Goal: Communication & Community: Answer question/provide support

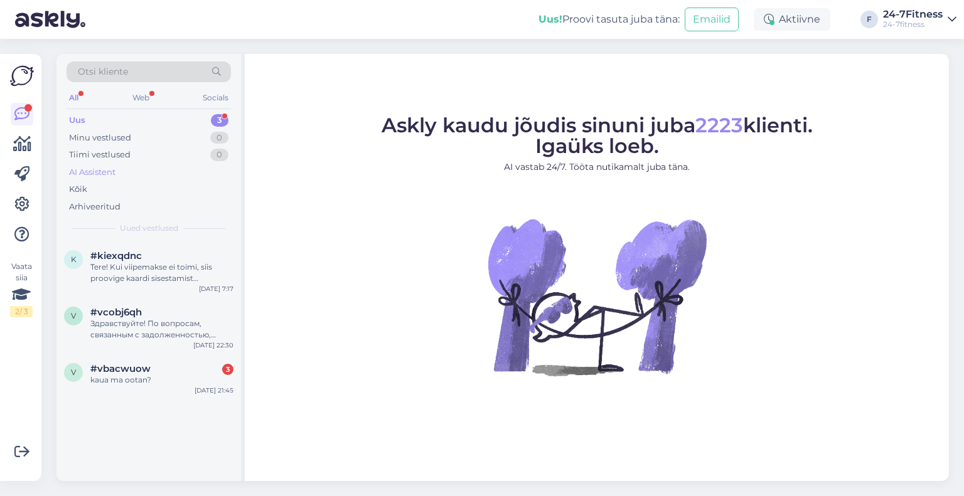
click at [110, 168] on div "AI Assistent" at bounding box center [92, 172] width 46 height 13
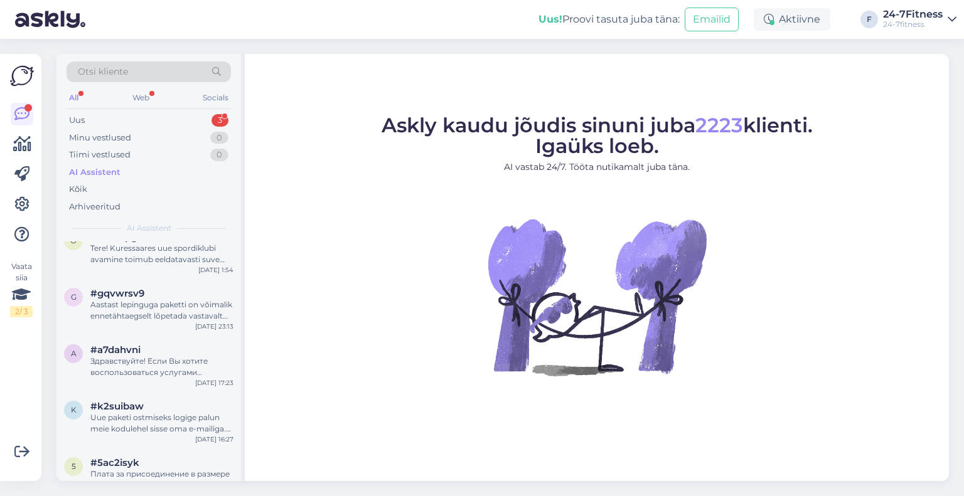
scroll to position [251, 0]
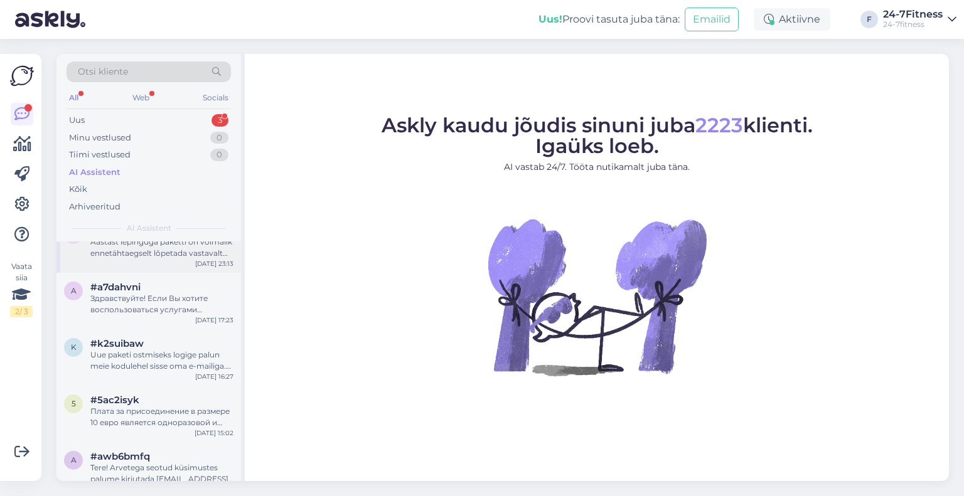
click at [155, 260] on div "g #gqvwrsv9 Aastast lepinguga paketti on võimalik ennetähtaegselt lõpetada vast…" at bounding box center [148, 245] width 185 height 56
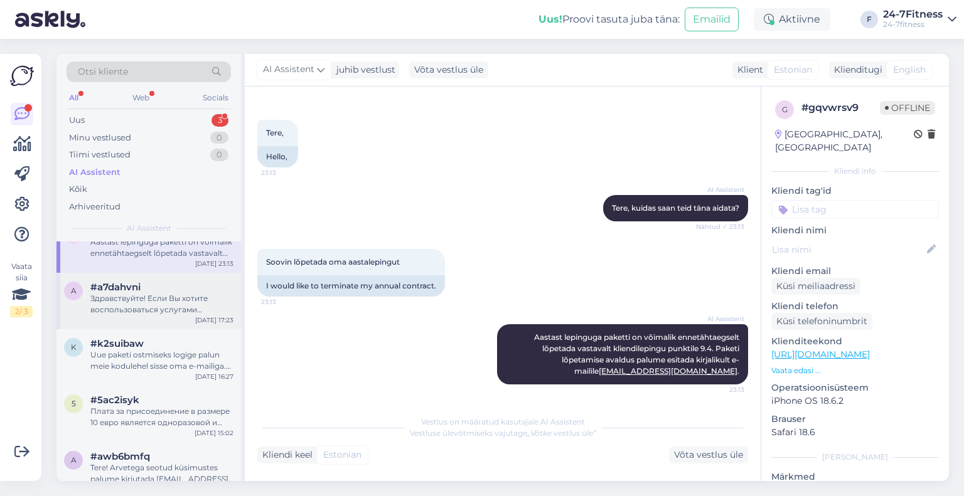
scroll to position [188, 0]
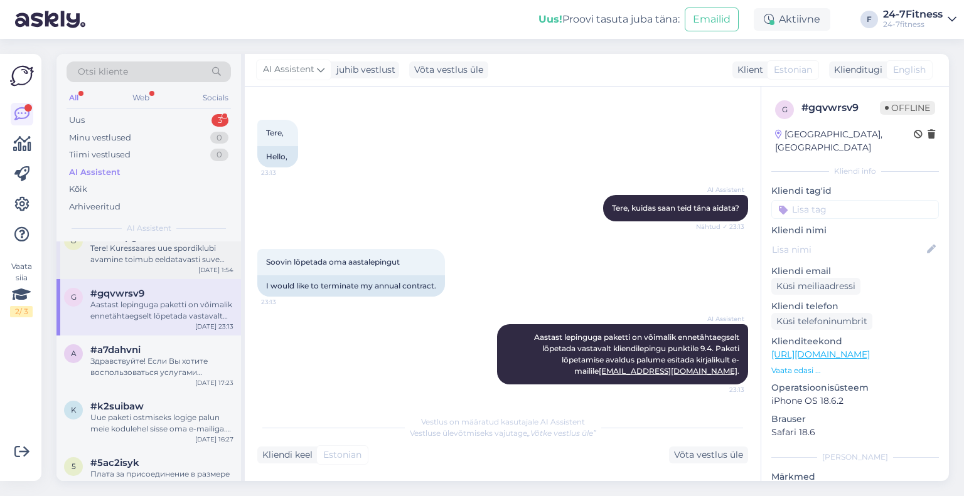
click at [133, 259] on div "Tere! Kuressaares uue spordiklubi avamine toimub eeldatavasti suve teises poole…" at bounding box center [161, 254] width 143 height 23
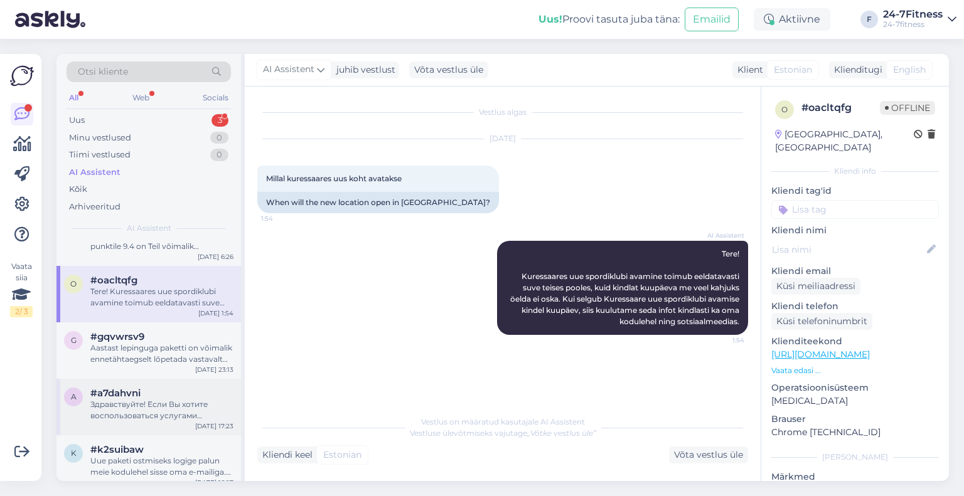
scroll to position [126, 0]
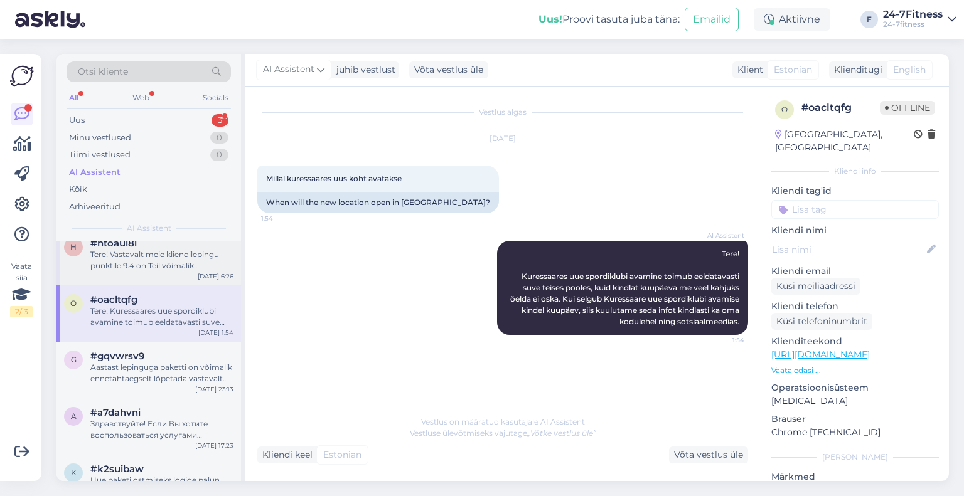
click at [163, 270] on div "Tere! Vastavalt meie kliendilepingu punktile 9.4 on Teil võimalik ennetähtaegse…" at bounding box center [161, 260] width 143 height 23
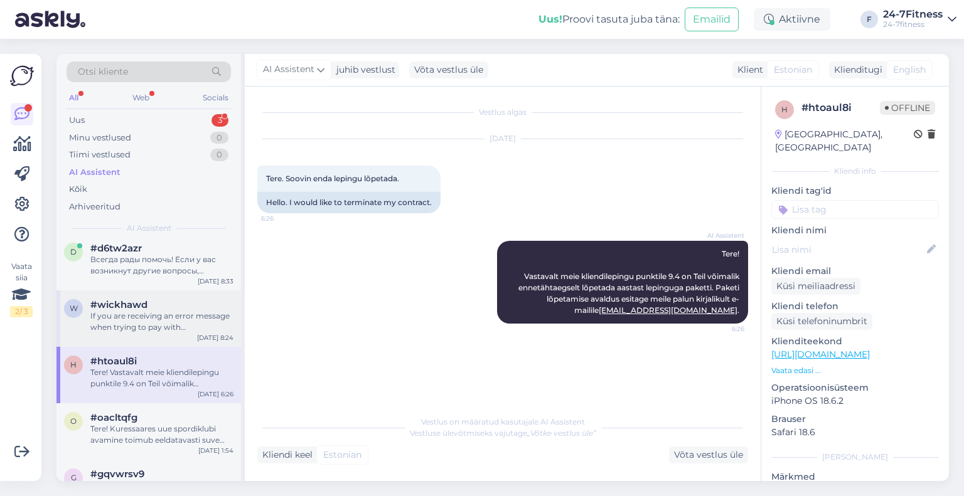
scroll to position [0, 0]
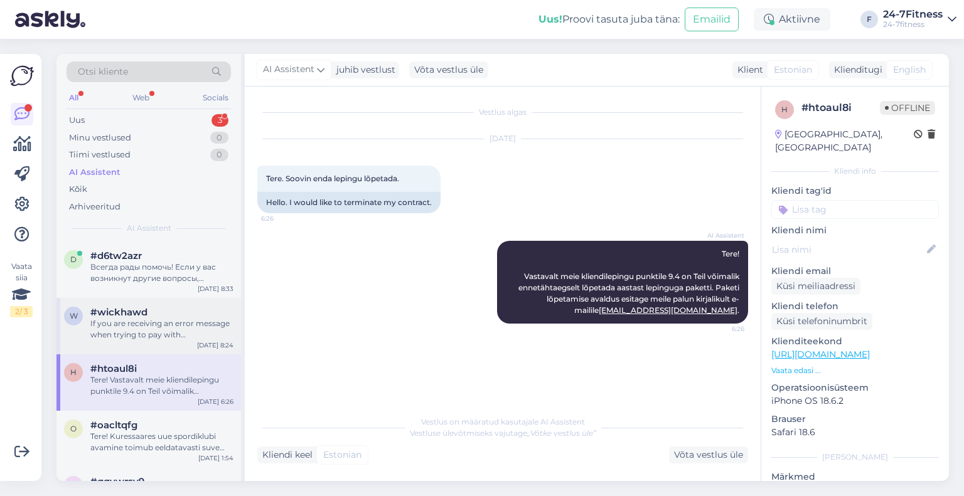
click at [161, 333] on div "If you are receiving an error message when trying to pay with [PERSON_NAME] cre…" at bounding box center [161, 329] width 143 height 23
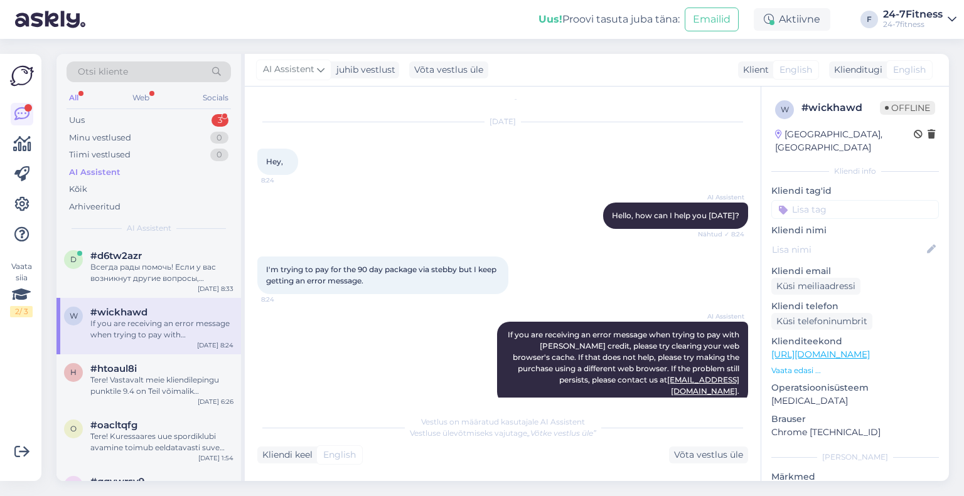
scroll to position [26, 0]
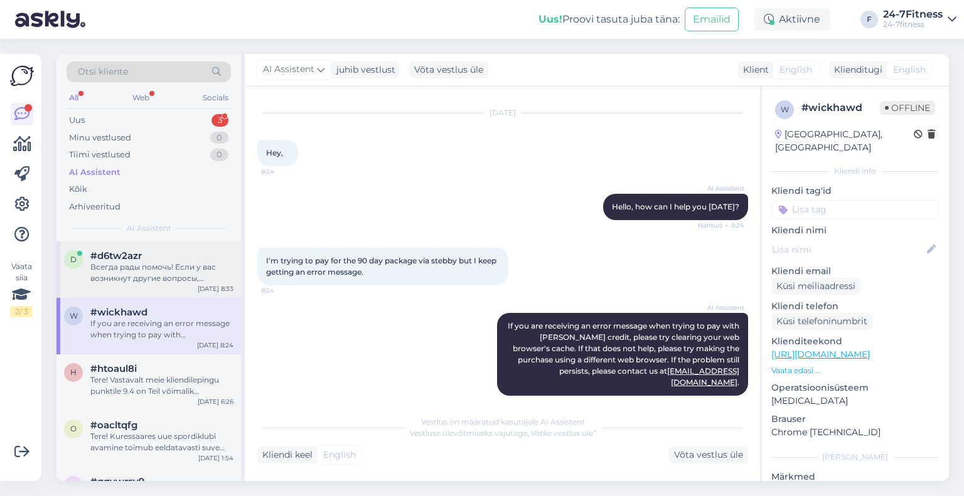
click at [133, 267] on div "Всегда рады помочь! Если у вас возникнут другие вопросы, обращайтесь." at bounding box center [161, 273] width 143 height 23
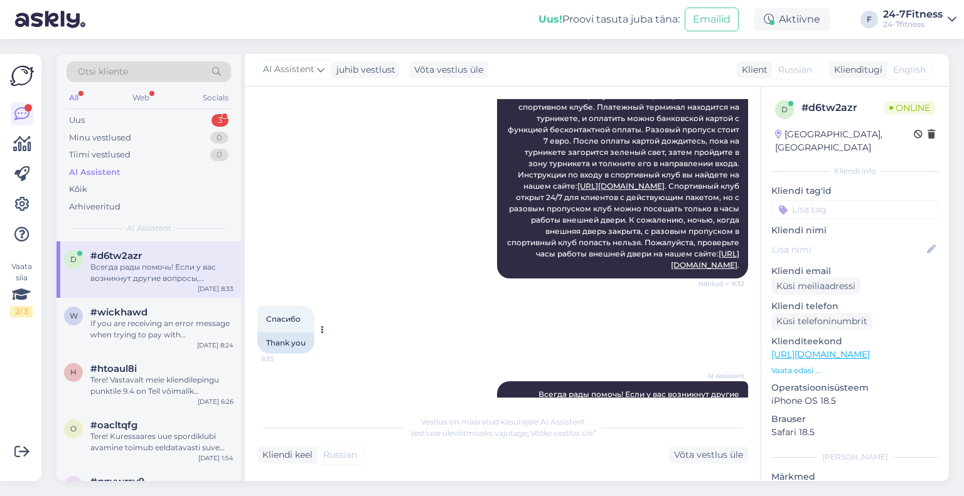
scroll to position [227, 0]
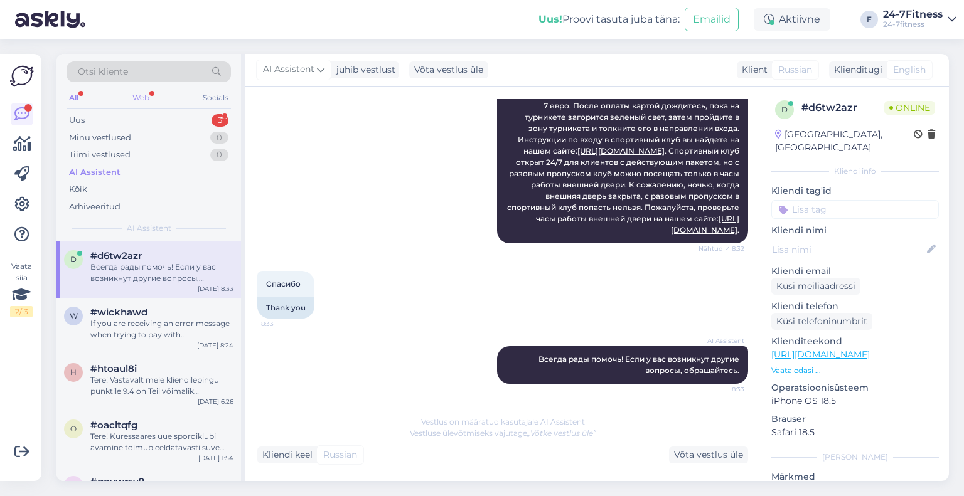
click at [142, 97] on div "Web" at bounding box center [141, 98] width 22 height 16
click at [143, 116] on div "Uus 3" at bounding box center [149, 121] width 164 height 18
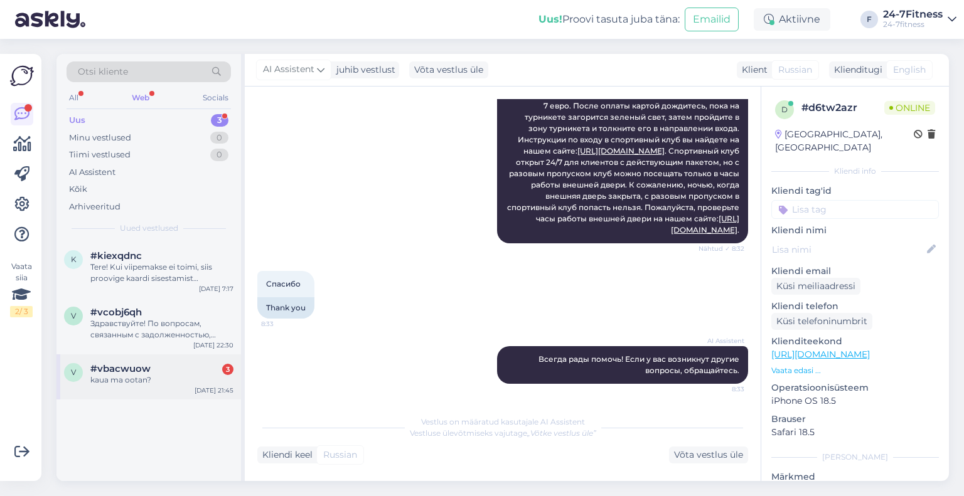
click at [141, 367] on span "#vbacwuow" at bounding box center [120, 368] width 60 height 11
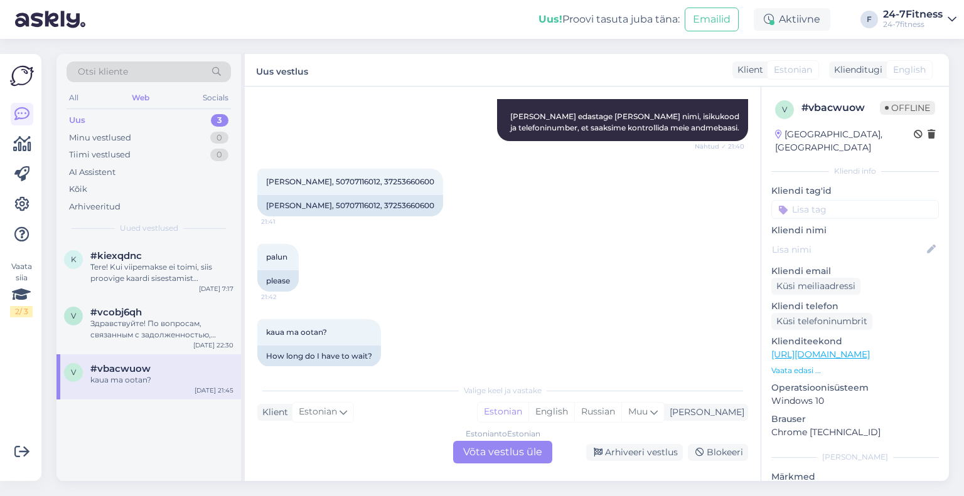
scroll to position [219, 0]
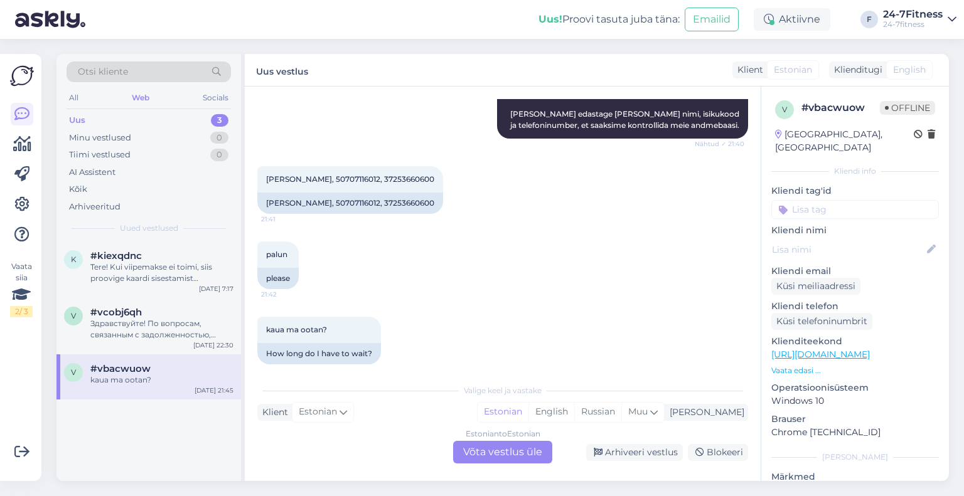
click at [500, 451] on div "Estonian to Estonian Võta vestlus üle" at bounding box center [502, 452] width 99 height 23
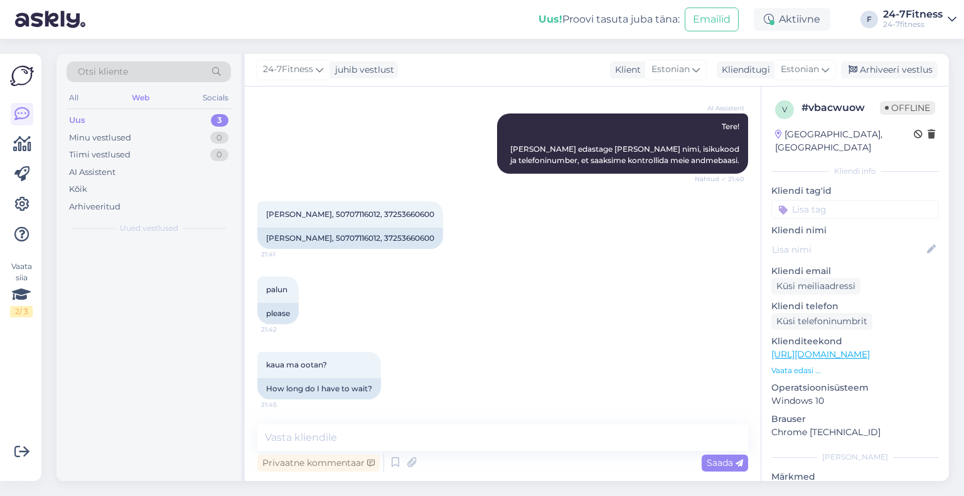
scroll to position [172, 0]
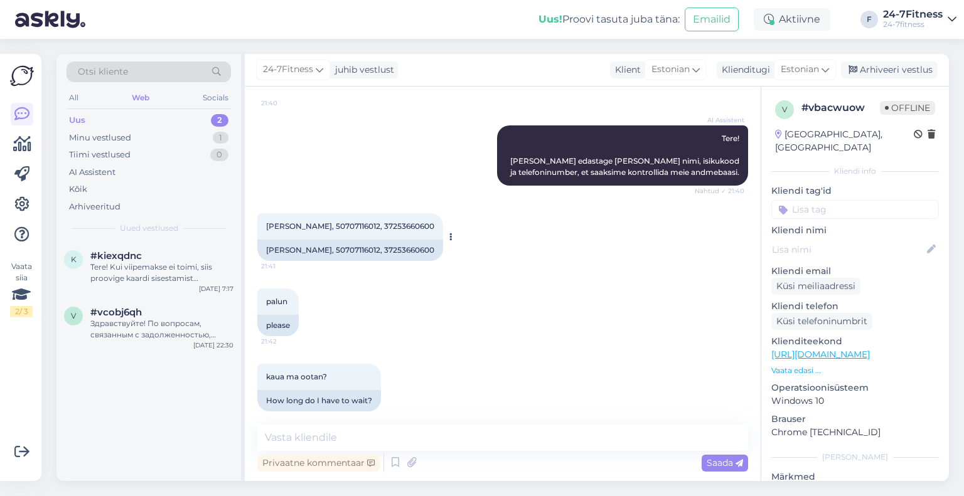
click at [382, 222] on span "[PERSON_NAME], 50707116012, 37253660600" at bounding box center [350, 226] width 168 height 9
click at [343, 222] on span "[PERSON_NAME], 50707116012, 37253660600" at bounding box center [350, 226] width 168 height 9
copy span "50707116012"
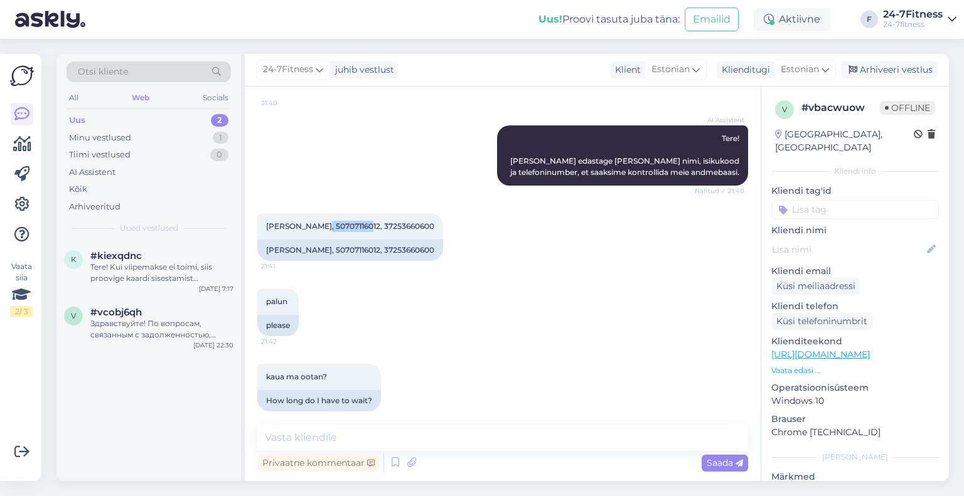
copy span "50707116012"
click at [289, 441] on textarea at bounding box center [502, 438] width 491 height 26
paste textarea "[EMAIL_ADDRESS][DOMAIN_NAME]"
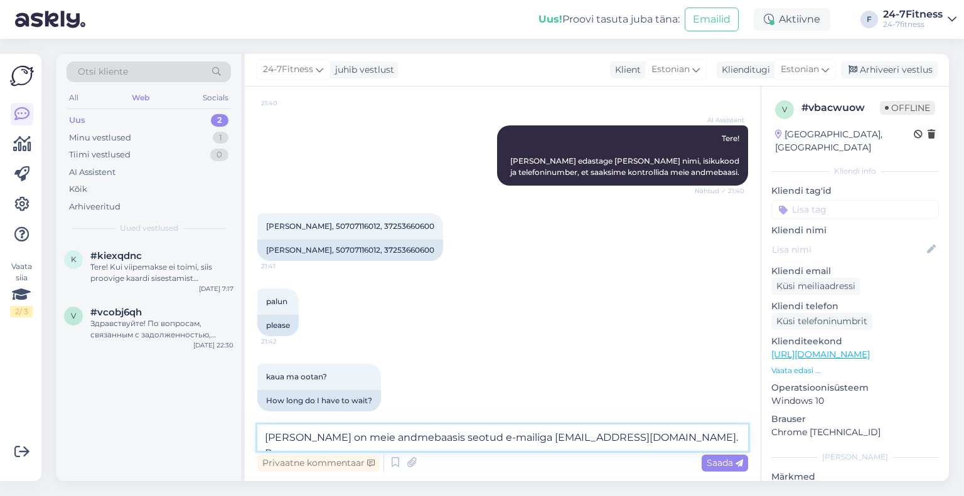
paste textarea "paketi ostmiseks [PERSON_NAME] meie kodulehele [URL][DOMAIN_NAME] ja logige end…"
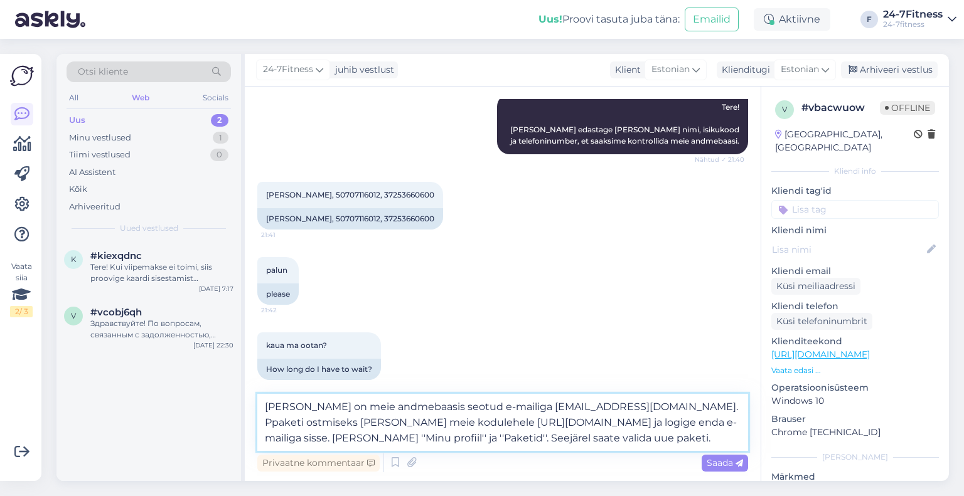
click at [663, 402] on textarea "[PERSON_NAME] on meie andmebaasis seotud e-mailiga [EMAIL_ADDRESS][DOMAIN_NAME]…" at bounding box center [502, 422] width 491 height 57
type textarea "[PERSON_NAME] on meie andmebaasis seotud e-mailiga [EMAIL_ADDRESS][DOMAIN_NAME]…"
click at [736, 463] on icon at bounding box center [740, 464] width 8 height 8
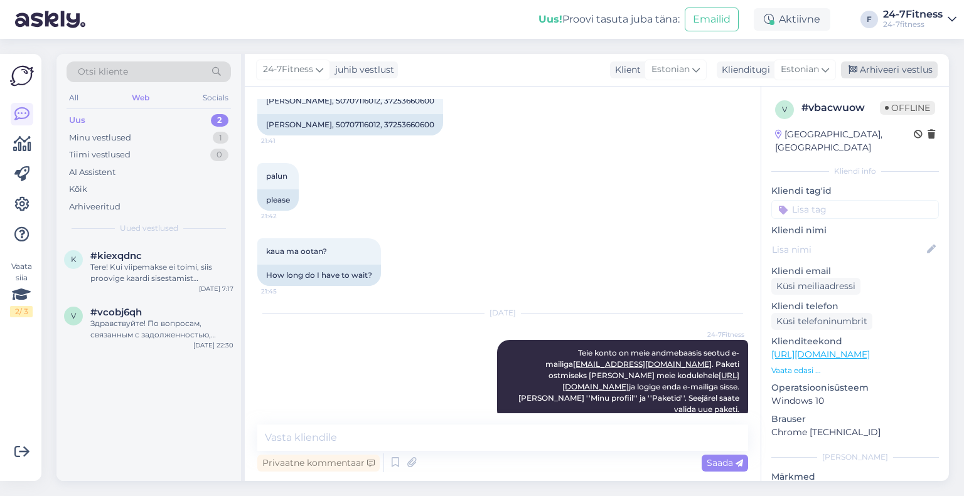
click at [901, 67] on div "Arhiveeri vestlus" at bounding box center [889, 70] width 97 height 17
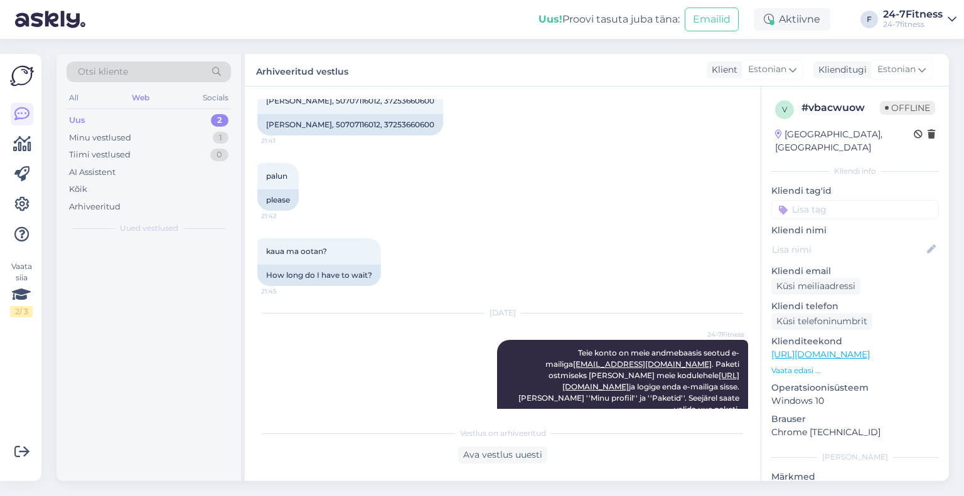
scroll to position [302, 0]
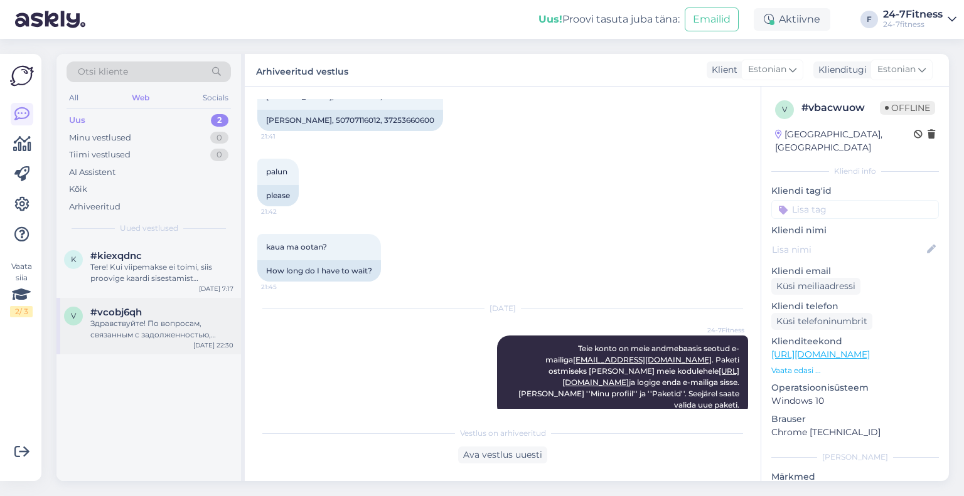
click at [173, 310] on div "#vcobj6qh" at bounding box center [161, 312] width 143 height 11
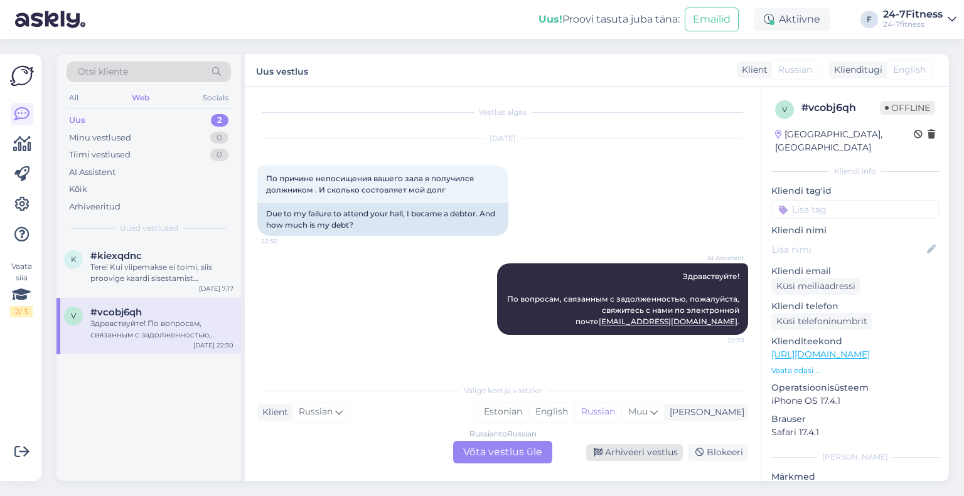
click at [645, 458] on div "Arhiveeri vestlus" at bounding box center [634, 452] width 97 height 17
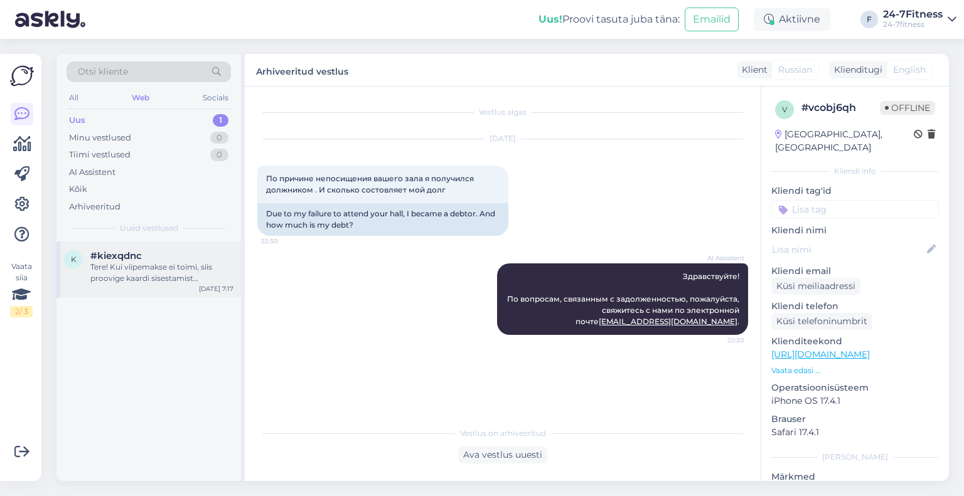
click at [156, 281] on div "Tere! Kui viipemakse ei toimi, siis proovige kaardi sisestamist masinasse ja pu…" at bounding box center [161, 273] width 143 height 23
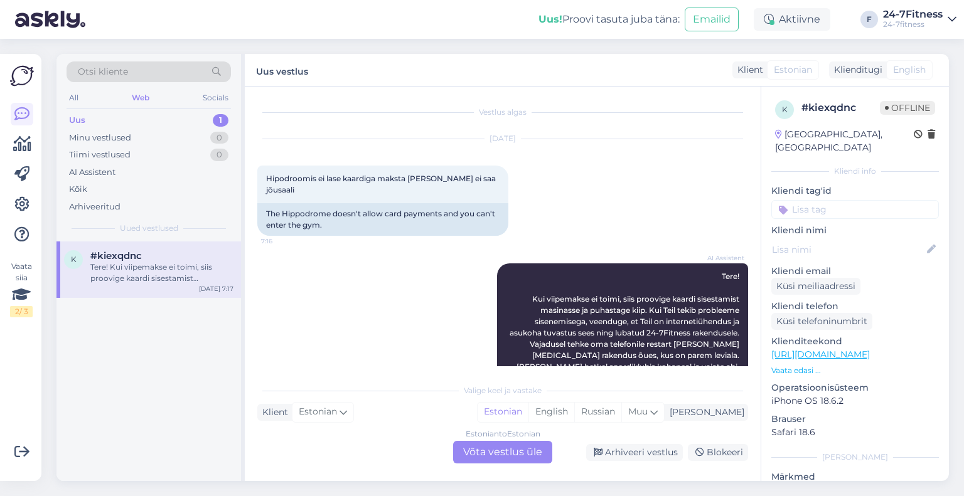
scroll to position [38, 0]
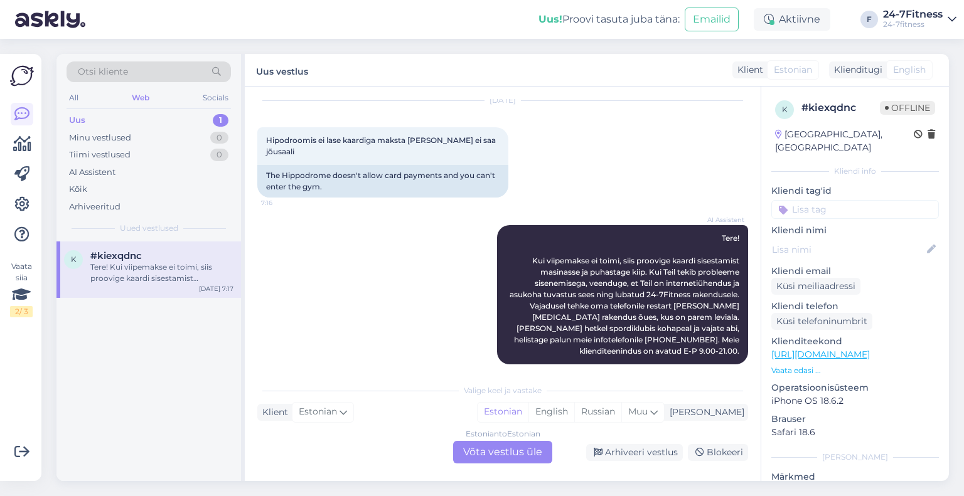
click at [395, 371] on div "Vestlus algas [DATE] Hipodroomis ei lase kaardiga maksta [PERSON_NAME] ei saa j…" at bounding box center [503, 284] width 516 height 395
click at [638, 456] on div "Arhiveeri vestlus" at bounding box center [634, 452] width 97 height 17
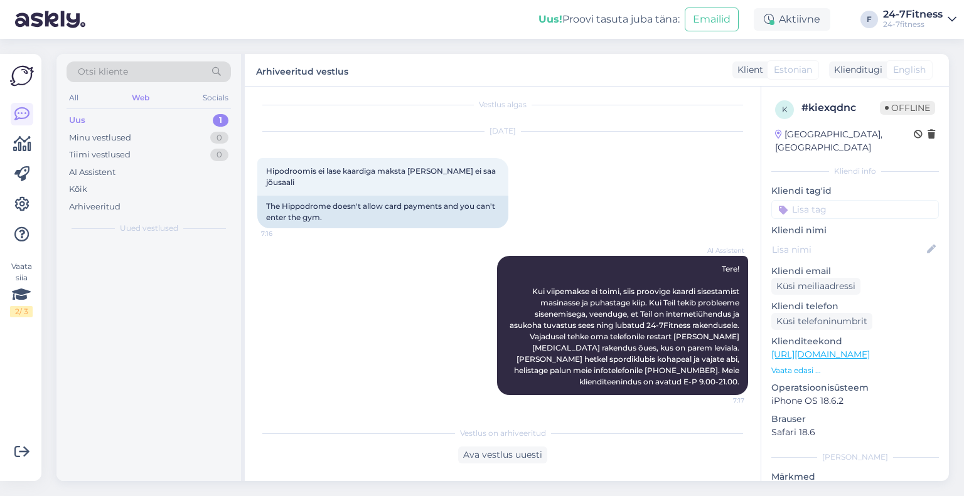
scroll to position [0, 0]
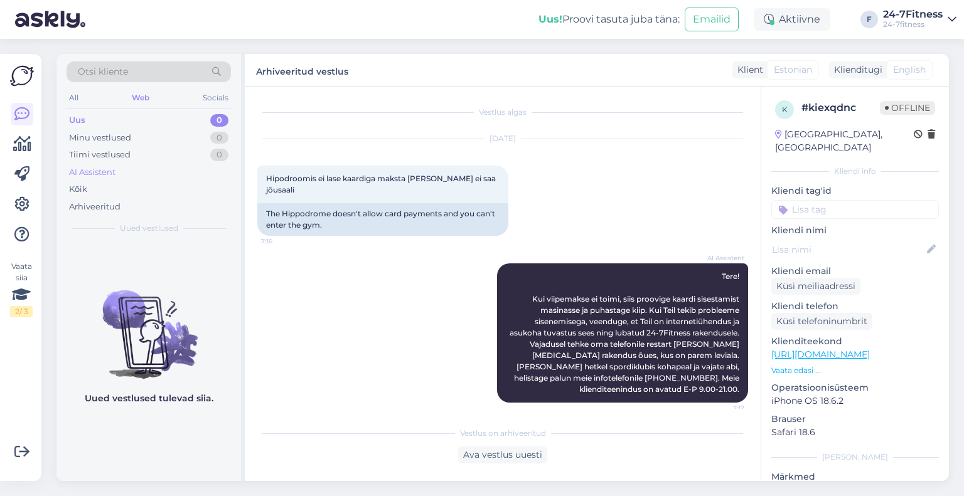
click at [101, 170] on div "AI Assistent" at bounding box center [92, 172] width 46 height 13
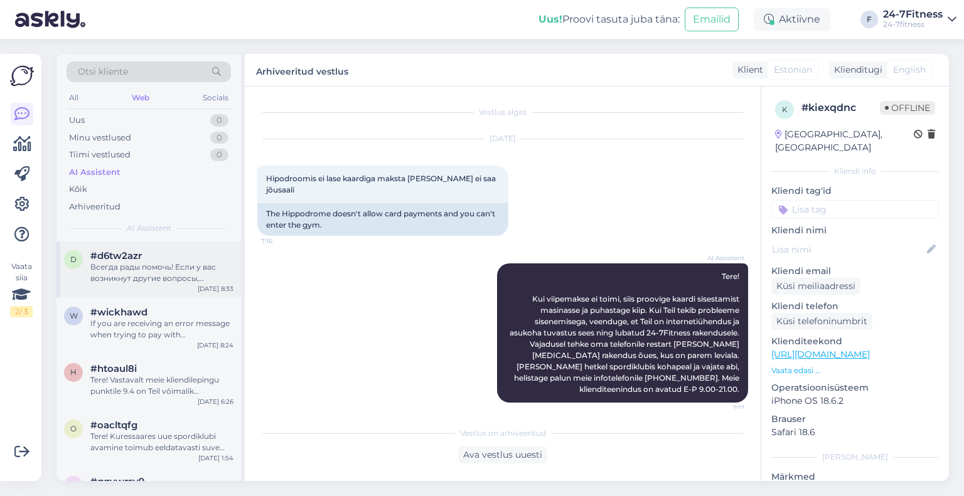
click at [127, 255] on span "#d6tw2azr" at bounding box center [115, 255] width 51 height 11
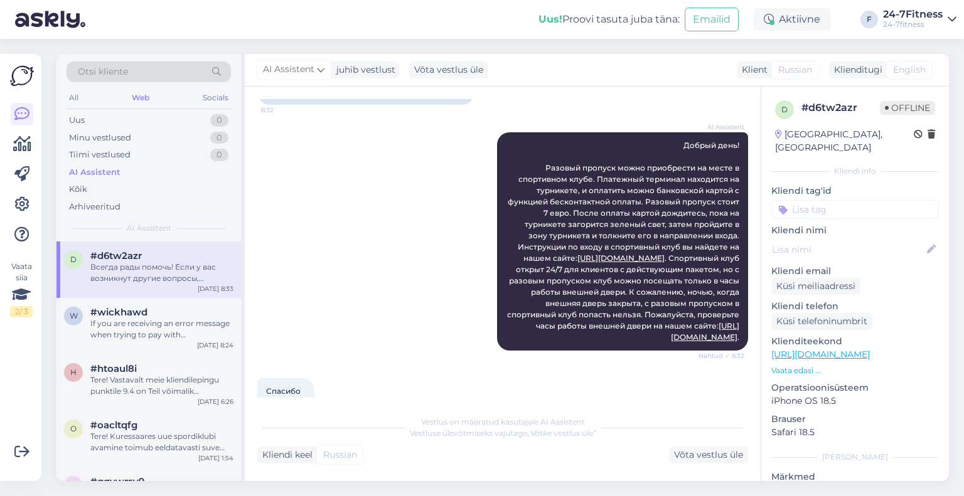
scroll to position [227, 0]
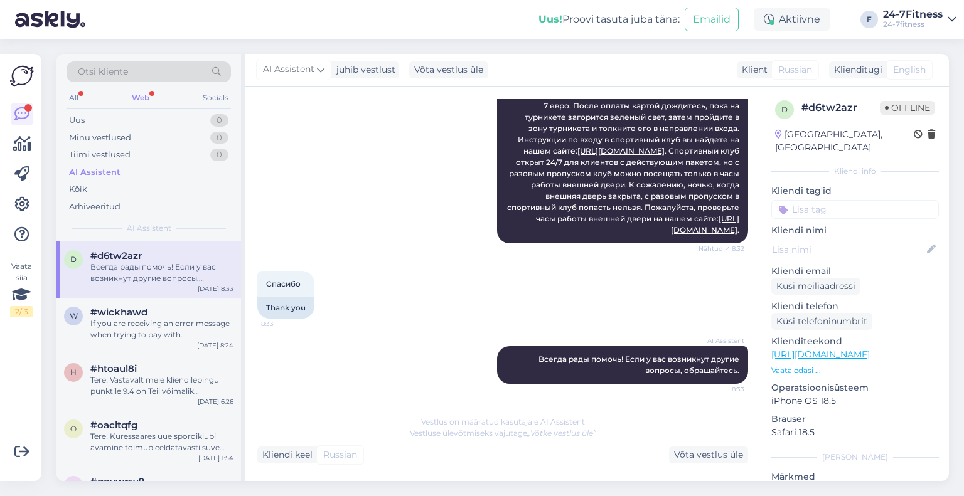
click at [142, 94] on div "Web" at bounding box center [140, 98] width 23 height 16
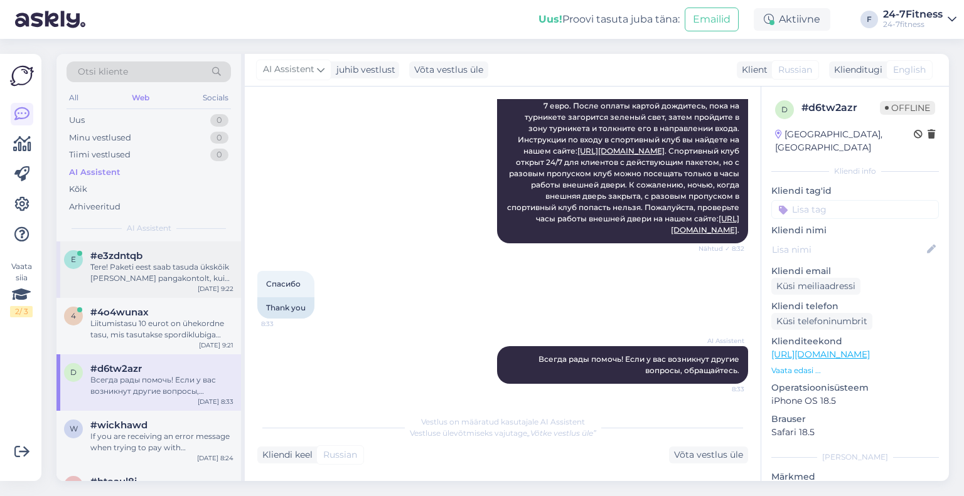
click at [173, 258] on div "#e3zdntqb" at bounding box center [161, 255] width 143 height 11
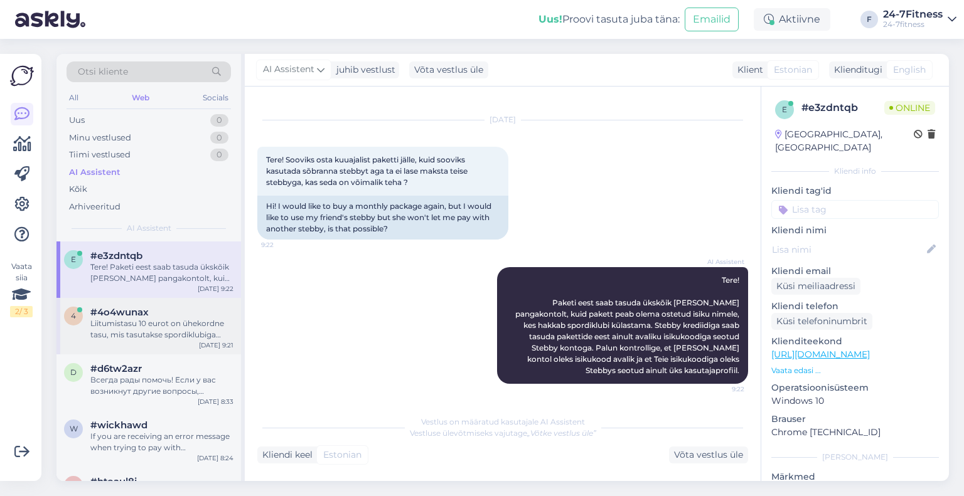
click at [168, 325] on div "Liitumistasu 10 eurot on ühekordne tasu, mis tasutakse spordiklubiga esmakordse…" at bounding box center [161, 329] width 143 height 23
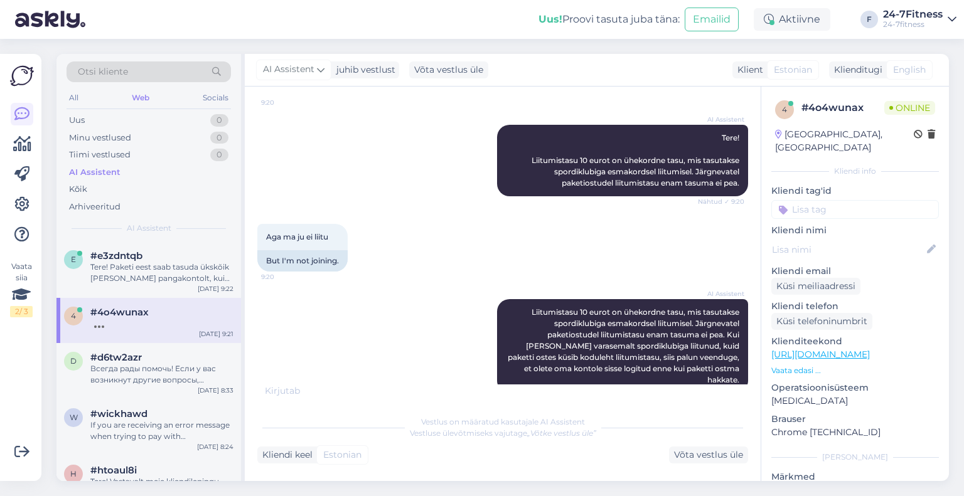
scroll to position [138, 0]
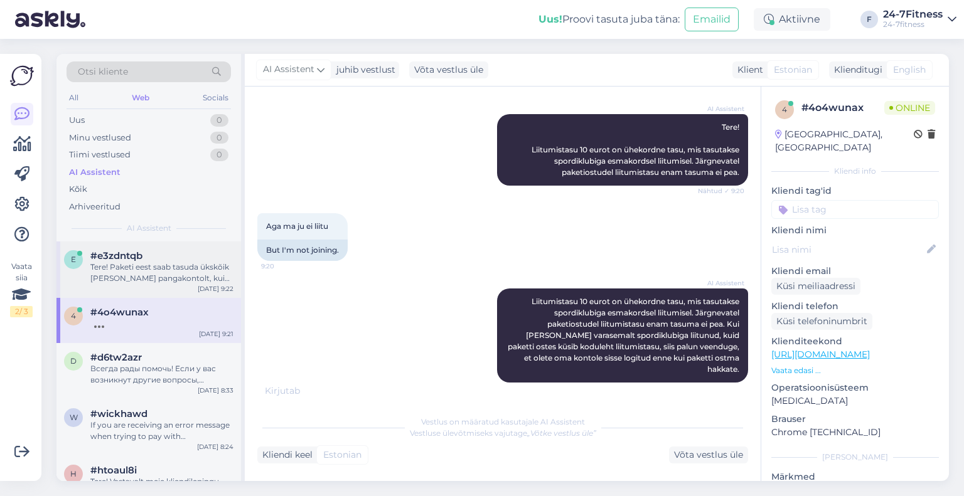
click at [141, 276] on div "Tere! Paketi eest saab tasuda ükskõik [PERSON_NAME] pangakontolt, kuid pakett p…" at bounding box center [161, 273] width 143 height 23
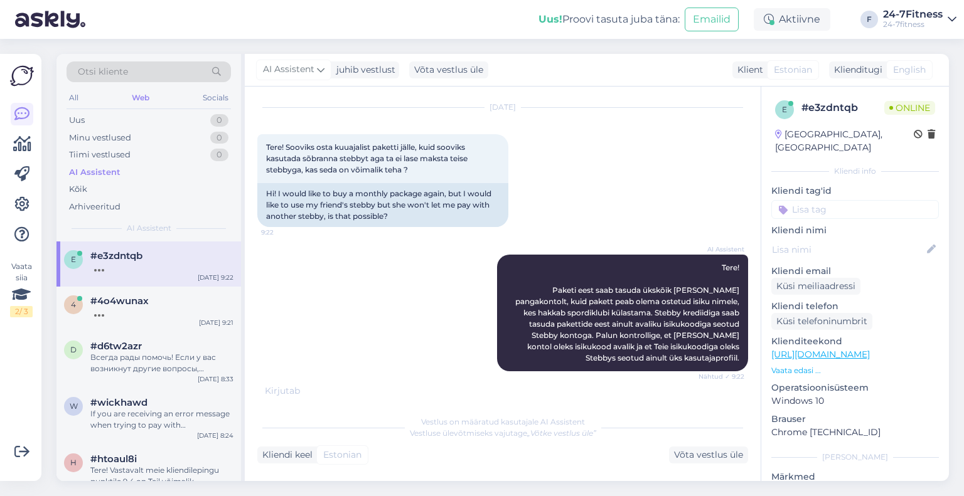
scroll to position [19, 0]
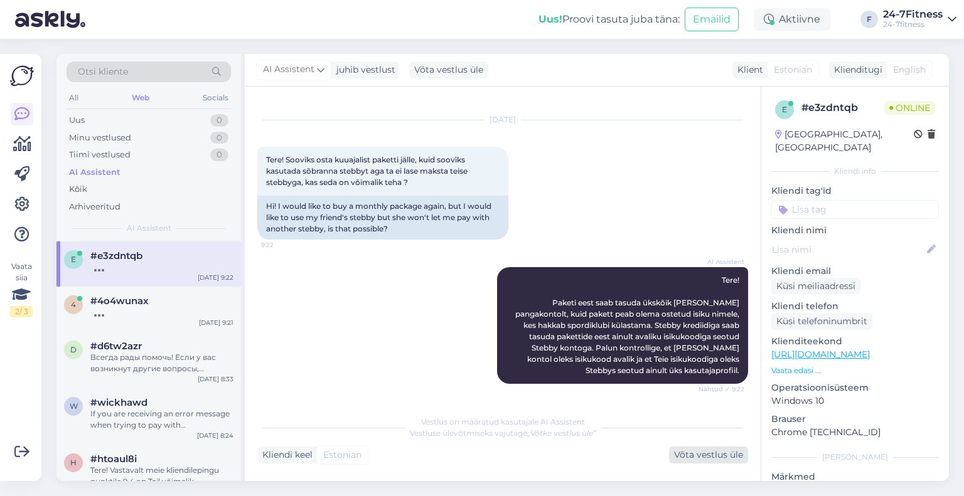
click at [677, 452] on div "Võta vestlus üle" at bounding box center [708, 455] width 79 height 17
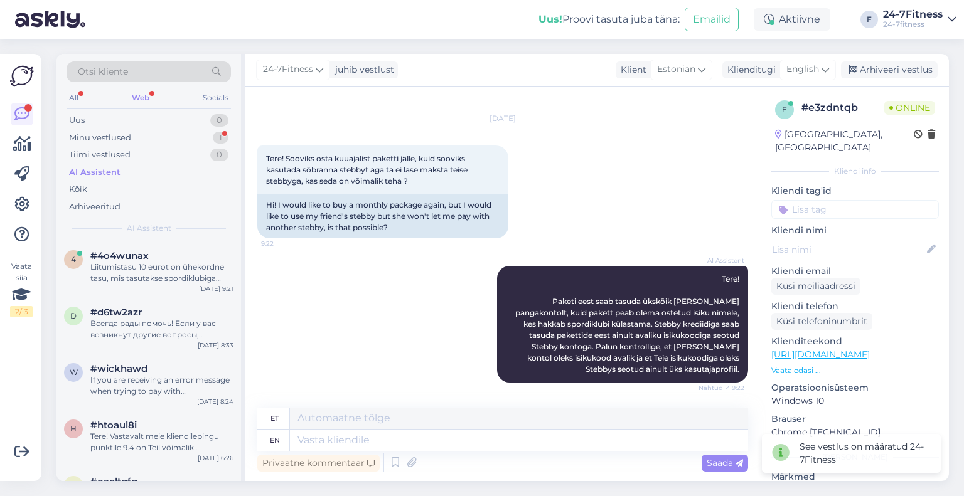
scroll to position [95, 0]
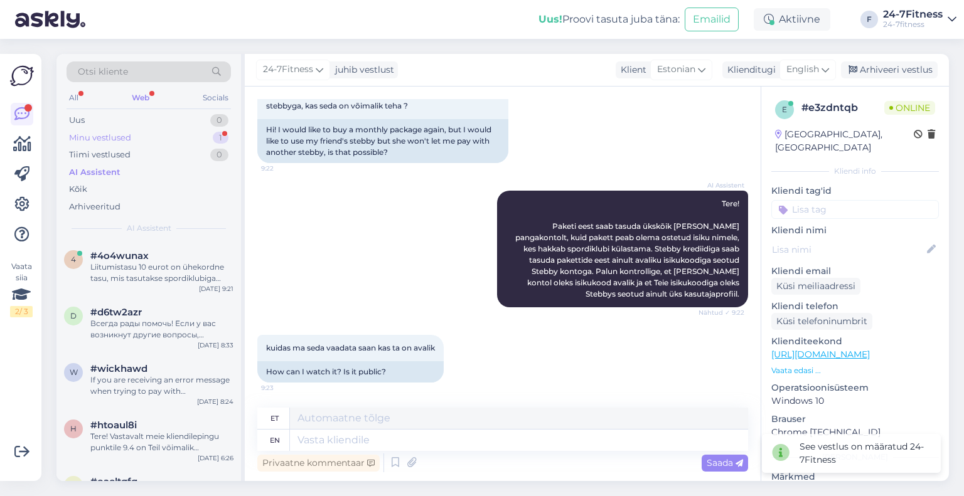
click at [146, 134] on div "Minu vestlused 1" at bounding box center [149, 138] width 164 height 18
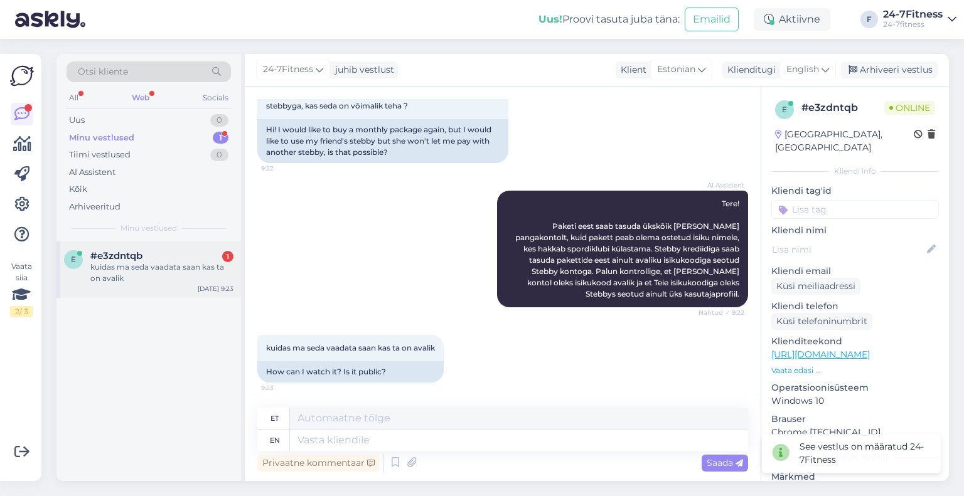
click at [153, 270] on div "kuidas ma seda vaadata saan kas ta on avalik" at bounding box center [161, 273] width 143 height 23
click at [379, 435] on textarea at bounding box center [519, 440] width 458 height 21
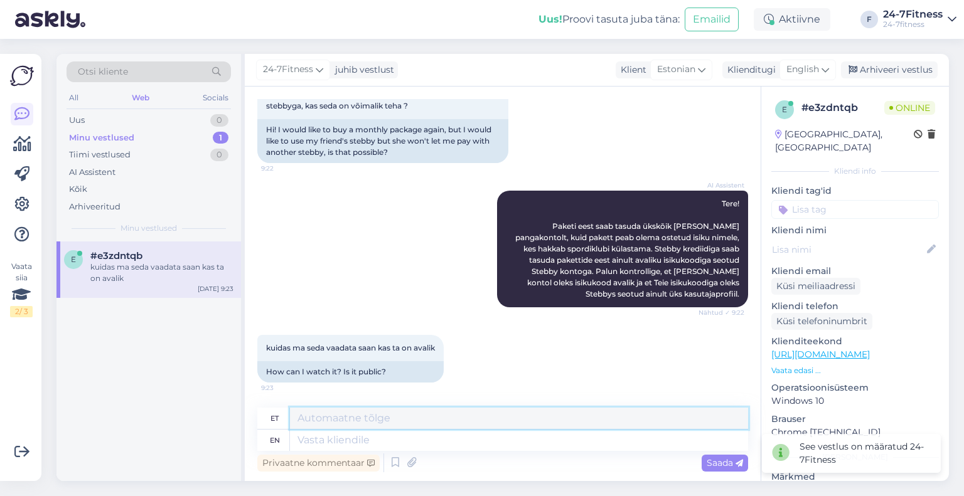
click at [381, 423] on textarea at bounding box center [519, 418] width 458 height 21
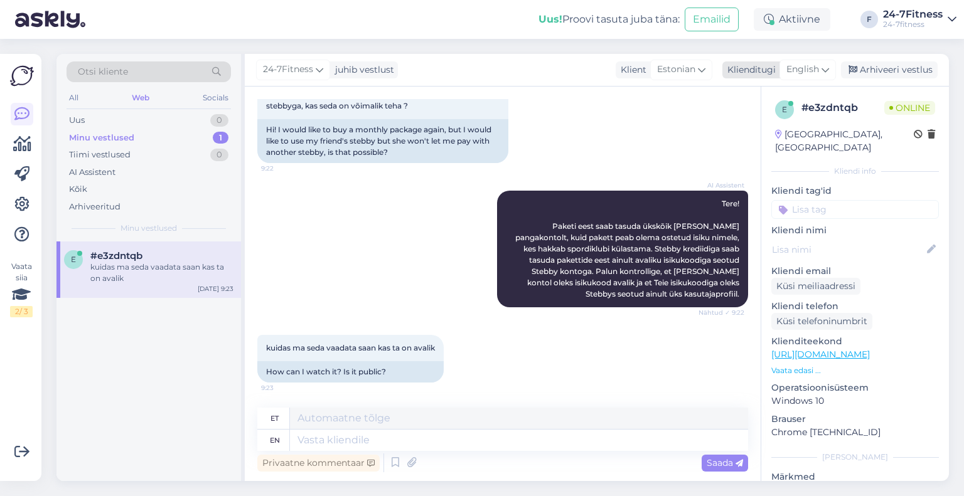
click at [802, 67] on span "English" at bounding box center [802, 70] width 33 height 14
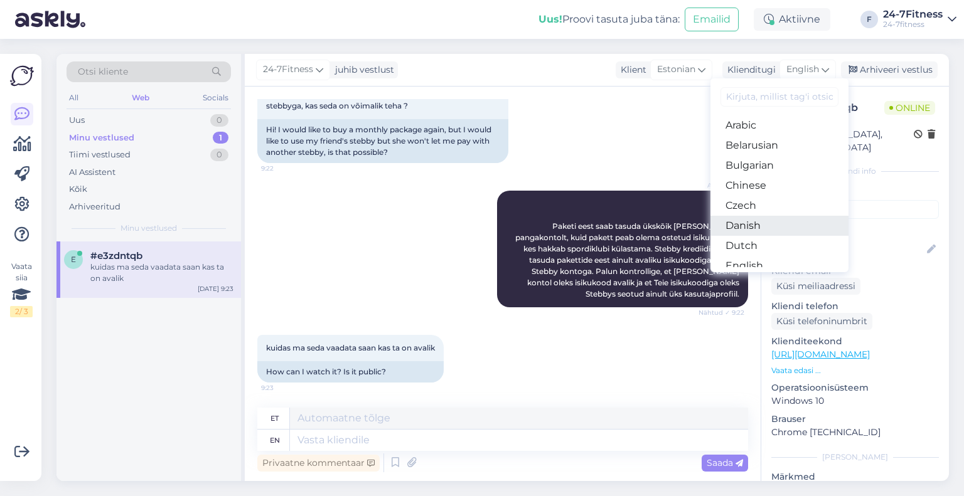
scroll to position [63, 0]
click at [788, 226] on link "Estonian" at bounding box center [779, 223] width 138 height 20
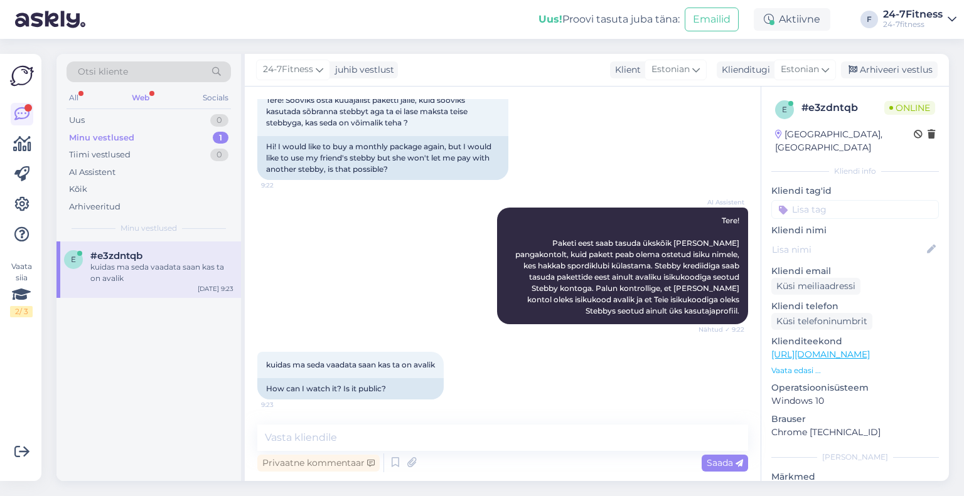
scroll to position [78, 0]
click at [451, 451] on textarea at bounding box center [502, 438] width 491 height 26
click at [427, 439] on textarea at bounding box center [502, 438] width 491 height 26
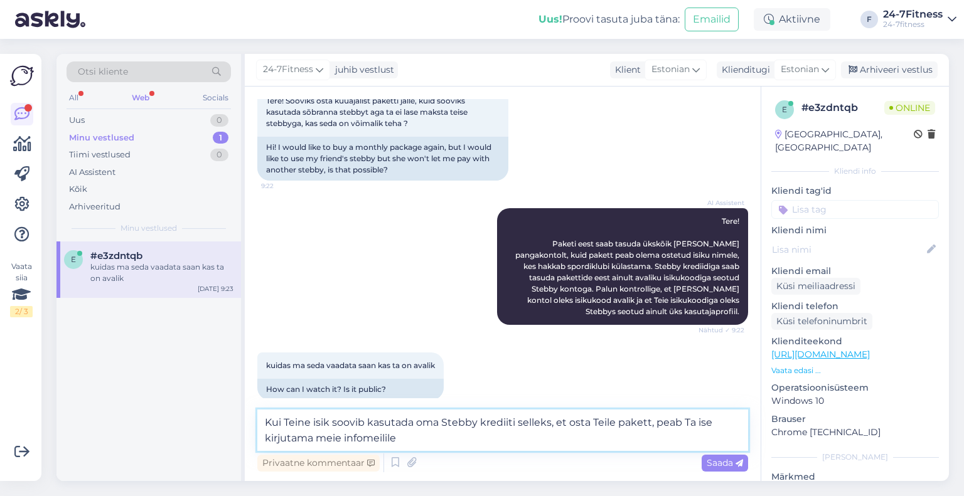
paste textarea "[EMAIL_ADDRESS][DOMAIN_NAME]"
type textarea "Kui Teine isik soovib kasutada oma Stebby krediiti selleks, et osta Teile paket…"
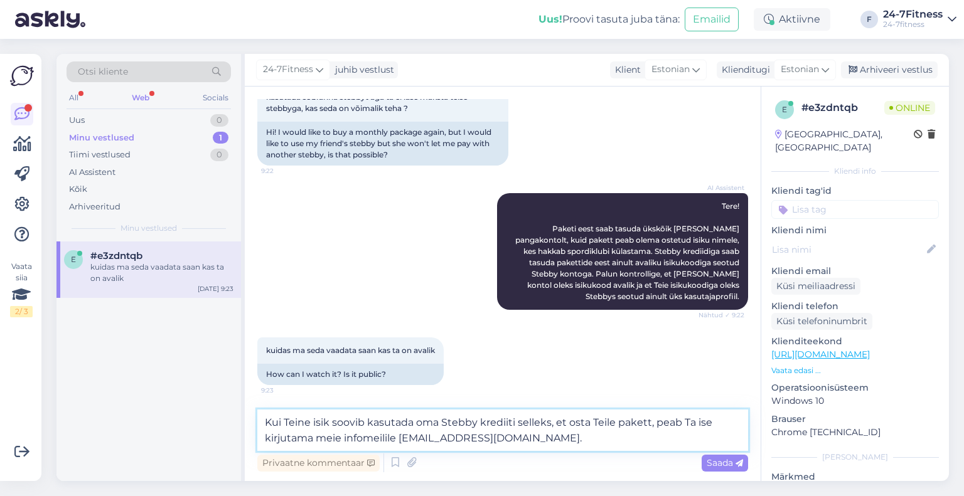
click at [527, 439] on textarea "Kui Teine isik soovib kasutada oma Stebby krediiti selleks, et osta Teile paket…" at bounding box center [502, 430] width 491 height 41
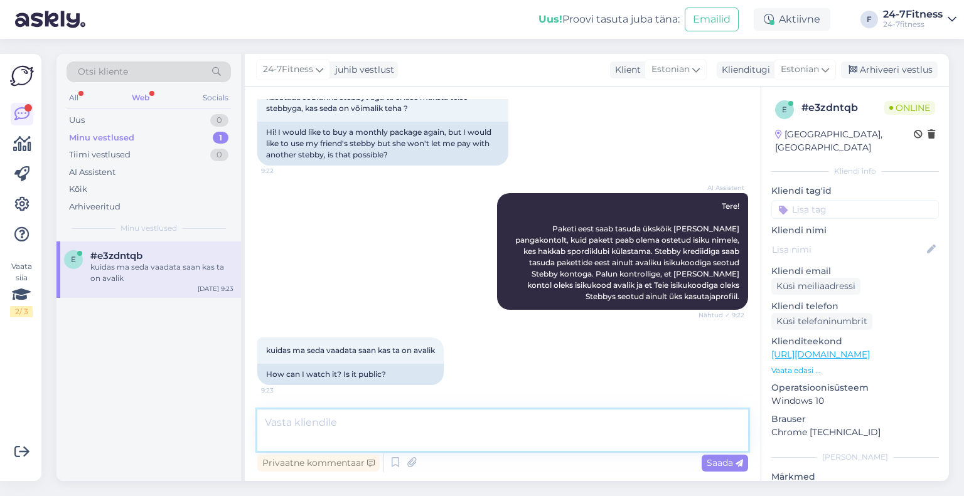
scroll to position [154, 0]
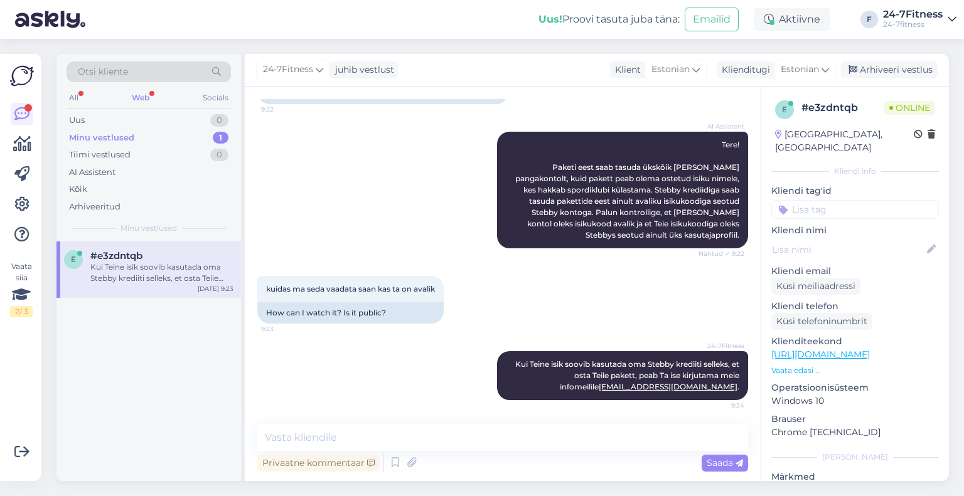
click at [134, 101] on div "Web" at bounding box center [140, 98] width 23 height 16
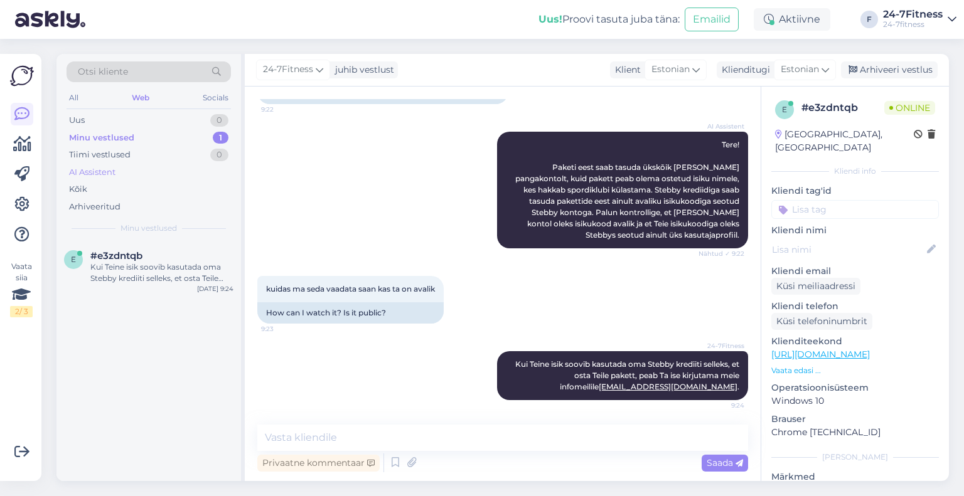
click at [103, 171] on div "AI Assistent" at bounding box center [92, 172] width 46 height 13
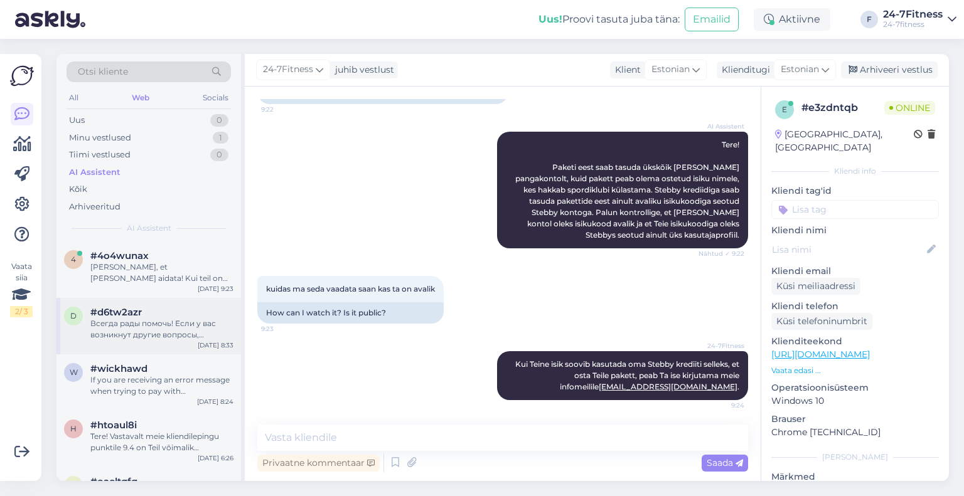
click at [144, 336] on div "Всегда рады помочь! Если у вас возникнут другие вопросы, обращайтесь." at bounding box center [161, 329] width 143 height 23
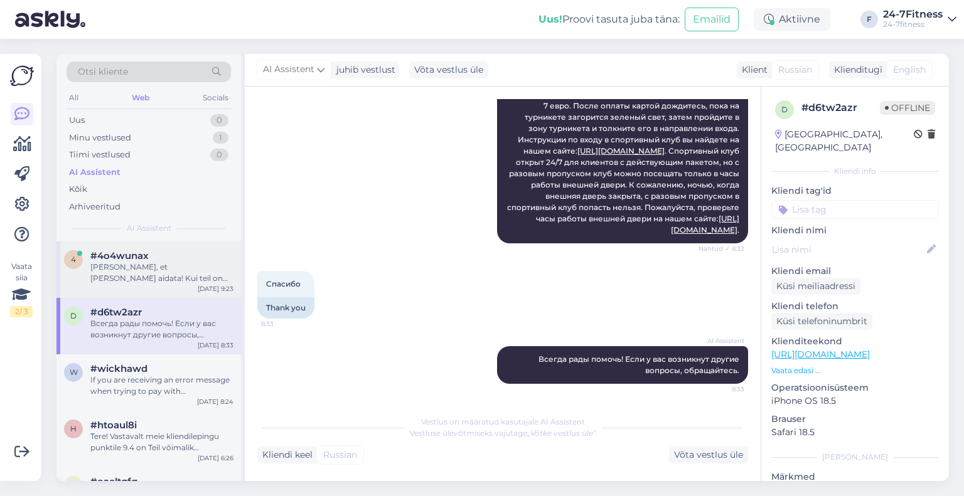
click at [154, 262] on div "[PERSON_NAME], et [PERSON_NAME] aidata! Kui teil on veel küsimusi, võtke julgel…" at bounding box center [161, 273] width 143 height 23
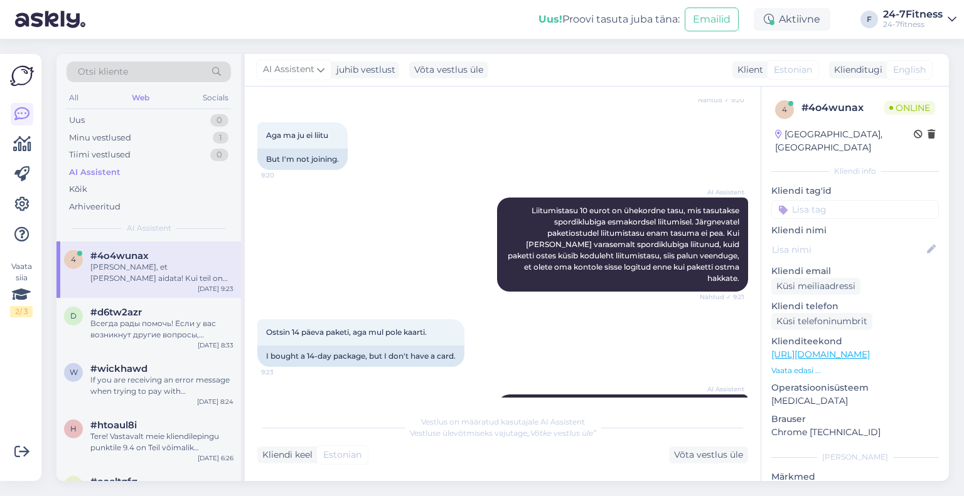
scroll to position [417, 0]
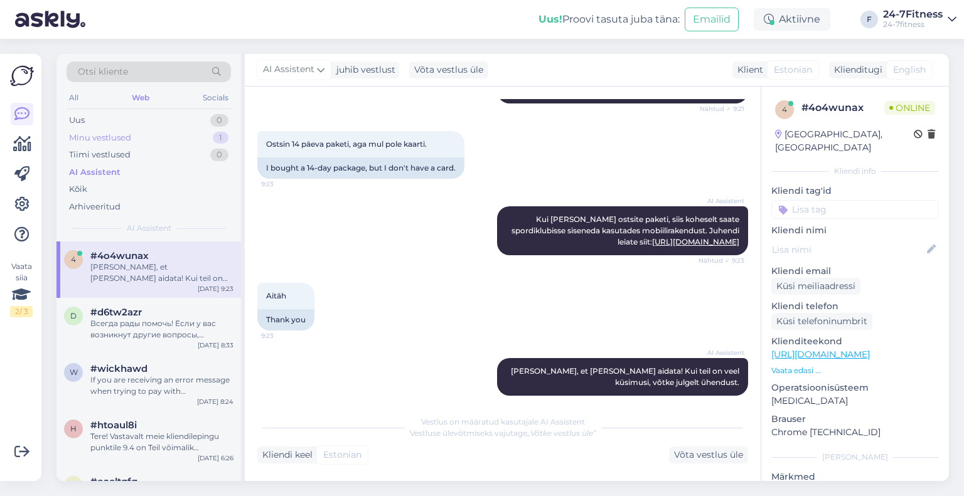
click at [142, 142] on div "Minu vestlused 1" at bounding box center [149, 138] width 164 height 18
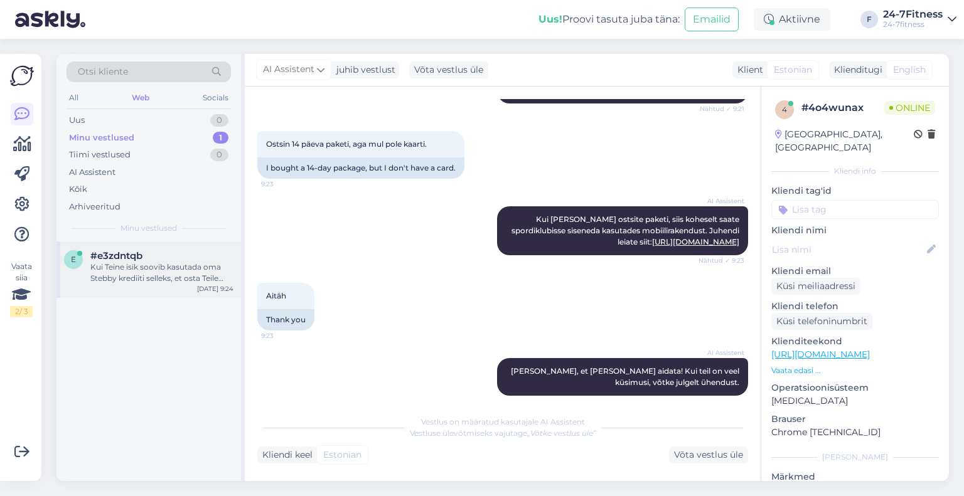
click at [159, 265] on div "Kui Teine isik soovib kasutada oma Stebby krediiti selleks, et osta Teile paket…" at bounding box center [161, 273] width 143 height 23
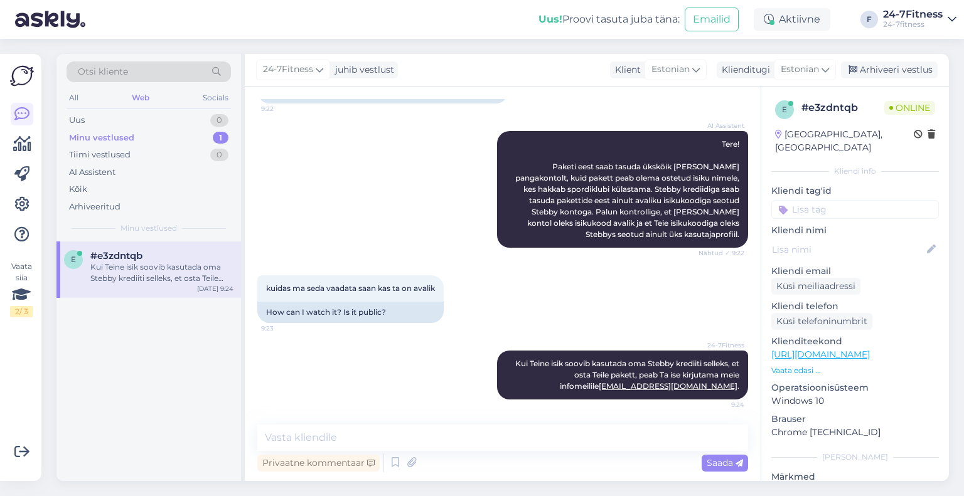
scroll to position [154, 0]
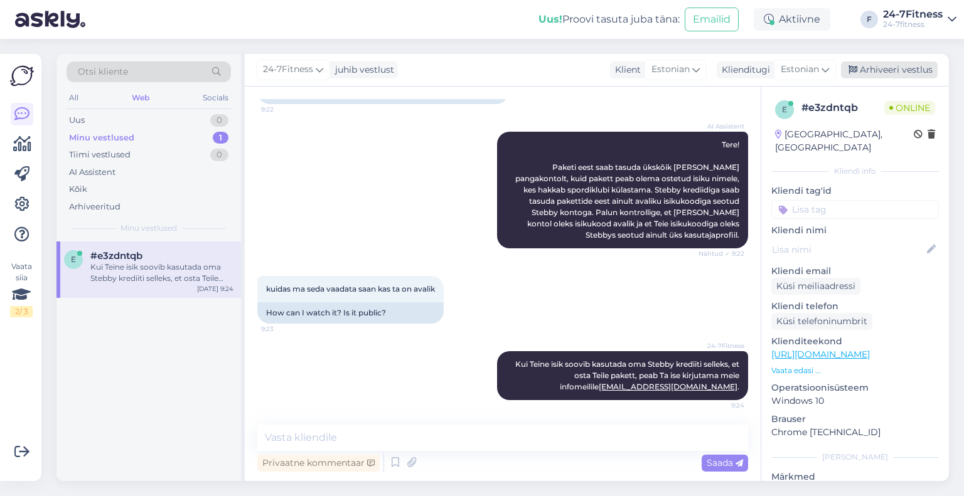
click at [890, 69] on div "Arhiveeri vestlus" at bounding box center [889, 70] width 97 height 17
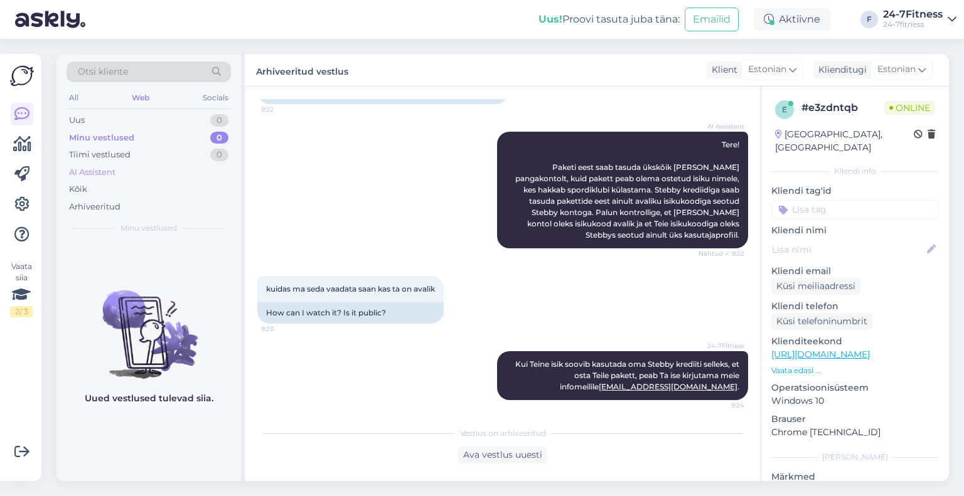
click at [78, 168] on div "AI Assistent" at bounding box center [92, 172] width 46 height 13
